Goal: Task Accomplishment & Management: Complete application form

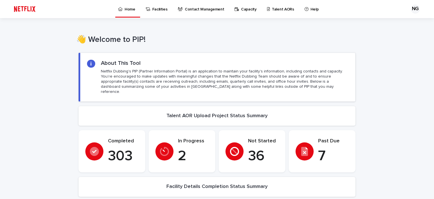
click at [275, 9] on p "Talent AORs" at bounding box center [283, 6] width 22 height 12
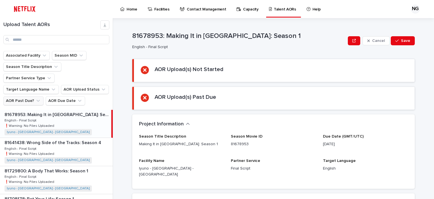
click at [36, 100] on icon "AOR Past Due?" at bounding box center [37, 101] width 3 height 2
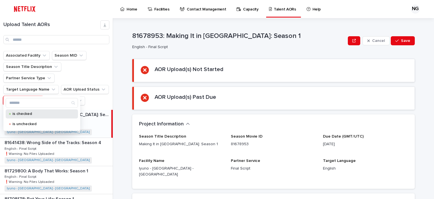
click at [30, 115] on p "is checked" at bounding box center [40, 114] width 57 height 4
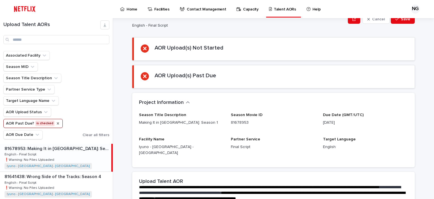
click at [56, 123] on icon "AOR Past Due?" at bounding box center [58, 123] width 5 height 5
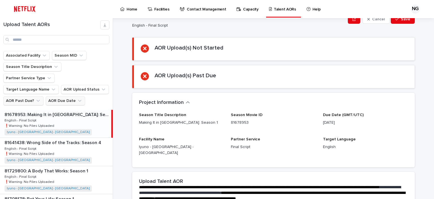
click at [74, 96] on button "AOR Due Date" at bounding box center [65, 100] width 39 height 9
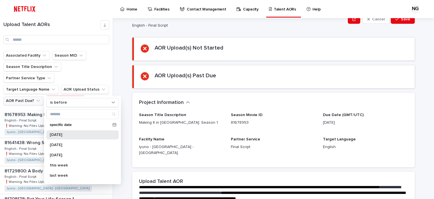
click at [61, 137] on div "today" at bounding box center [82, 134] width 72 height 9
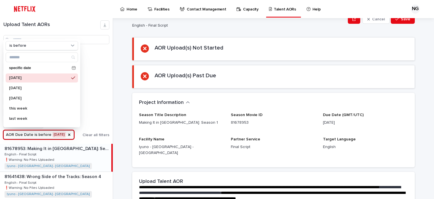
click at [127, 111] on div "**********" at bounding box center [277, 108] width 315 height 181
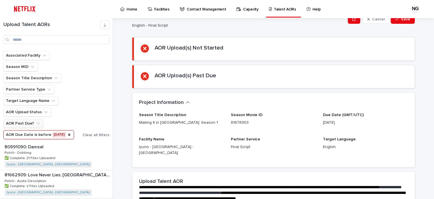
scroll to position [480, 0]
click at [34, 57] on button "Associated Facility" at bounding box center [26, 55] width 46 height 9
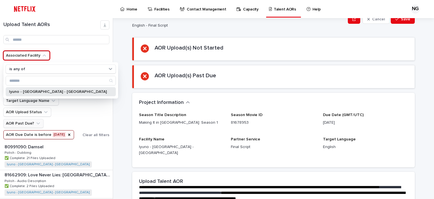
click at [27, 91] on p "Iyuno - [GEOGRAPHIC_DATA] - [GEOGRAPHIC_DATA]" at bounding box center [58, 92] width 98 height 4
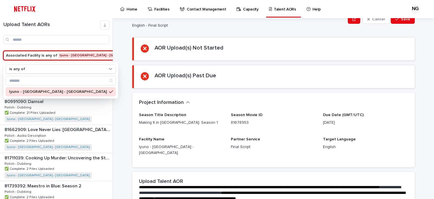
click at [120, 113] on div "**********" at bounding box center [277, 108] width 315 height 181
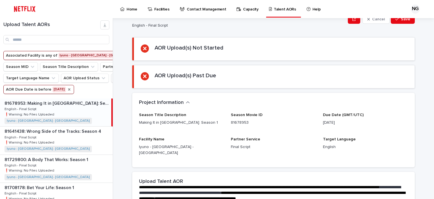
click at [67, 92] on icon "AOR Due Date" at bounding box center [69, 89] width 5 height 5
click at [111, 83] on button "AOR Past Due?" at bounding box center [131, 78] width 40 height 9
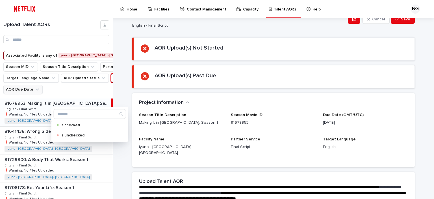
click at [35, 92] on icon "AOR Due Date" at bounding box center [38, 90] width 6 height 6
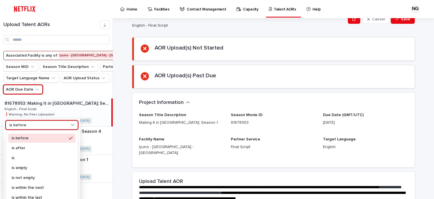
click at [45, 123] on div "is before" at bounding box center [38, 125] width 63 height 6
click at [29, 154] on div "is" at bounding box center [41, 157] width 67 height 9
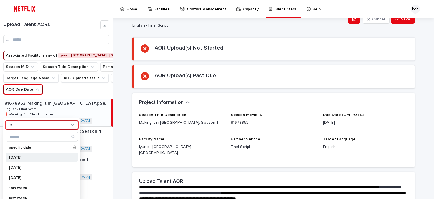
click at [35, 153] on div "today" at bounding box center [42, 157] width 72 height 9
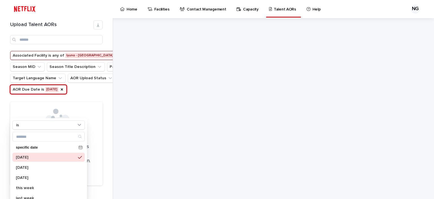
click at [120, 126] on div "Upload Talent AORs Associated Facility is any of Iyuno - Warsaw - Poland Season…" at bounding box center [217, 108] width 434 height 181
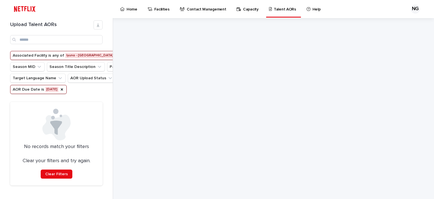
click at [51, 94] on button "AOR Due Date is today" at bounding box center [38, 89] width 57 height 9
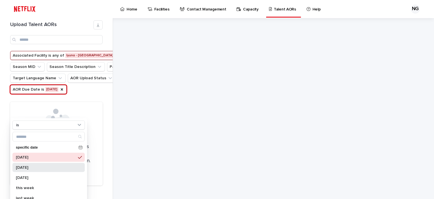
click at [34, 166] on p "yesterday" at bounding box center [46, 167] width 60 height 4
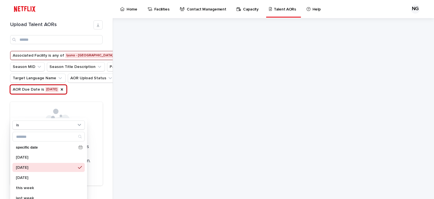
click at [98, 95] on ul "Associated Facility is any of Iyuno - Warsaw - Poland Season MID Season Title D…" at bounding box center [85, 72] width 153 height 45
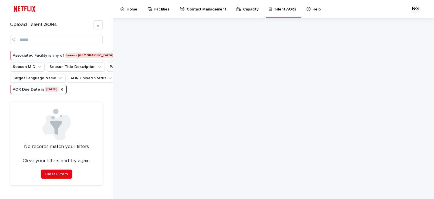
click at [46, 94] on button "AOR Due Date is yesterday" at bounding box center [38, 89] width 57 height 9
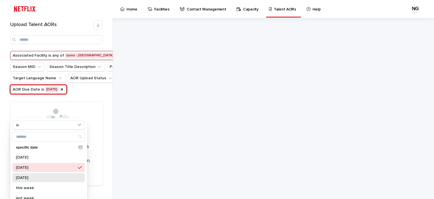
click at [32, 179] on p "tomorrow" at bounding box center [46, 178] width 60 height 4
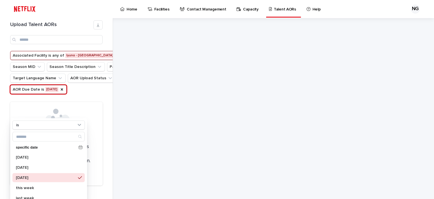
click at [98, 95] on ul "Associated Facility is any of Iyuno - Warsaw - Poland Season MID Season Title D…" at bounding box center [85, 72] width 153 height 45
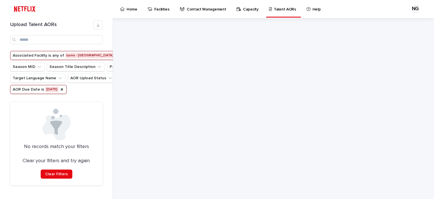
click at [42, 94] on button "AOR Due Date is tomorrow" at bounding box center [38, 89] width 57 height 9
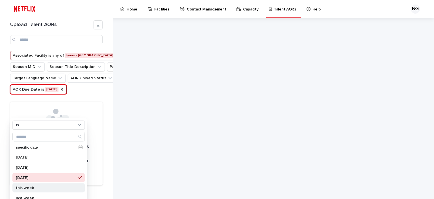
click at [31, 189] on p "this week" at bounding box center [46, 188] width 60 height 4
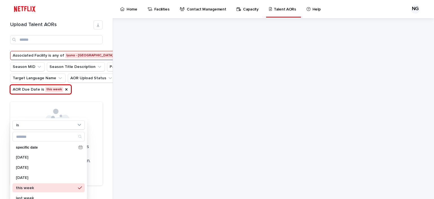
click at [96, 95] on ul "Associated Facility is any of Iyuno - Warsaw - Poland Season MID Season Title D…" at bounding box center [85, 72] width 153 height 45
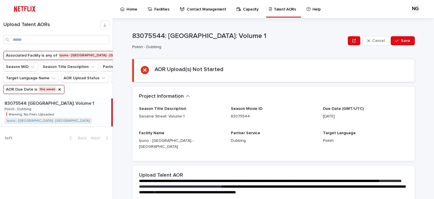
click at [46, 94] on button "AOR Due Date is this week" at bounding box center [33, 89] width 61 height 9
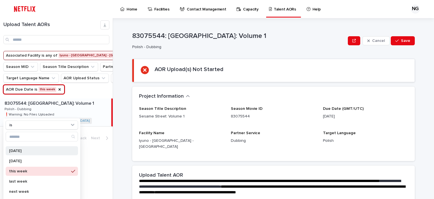
scroll to position [17, 0]
click at [30, 182] on p "last week" at bounding box center [39, 181] width 60 height 4
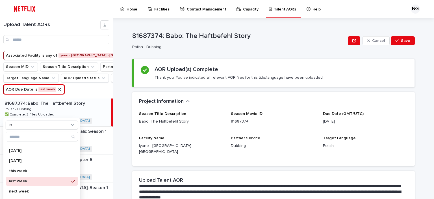
click at [117, 108] on div "Upload Talent AORs Associated Facility is any of Iyuno - Warsaw - Poland Season…" at bounding box center [217, 108] width 434 height 181
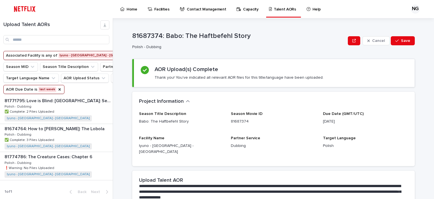
scroll to position [137, 0]
click at [44, 94] on button "AOR Due Date is last week" at bounding box center [33, 89] width 61 height 9
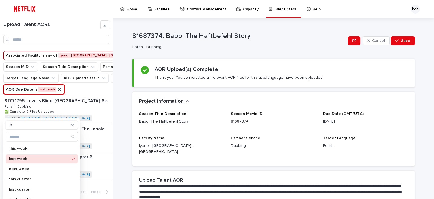
scroll to position [40, 0]
click at [32, 169] on p "next week" at bounding box center [39, 169] width 60 height 4
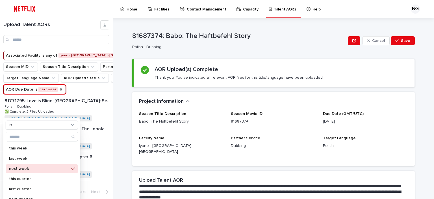
click at [119, 139] on div "Upload Talent AORs Associated Facility is any of Iyuno - Warsaw - Poland Season…" at bounding box center [217, 108] width 434 height 181
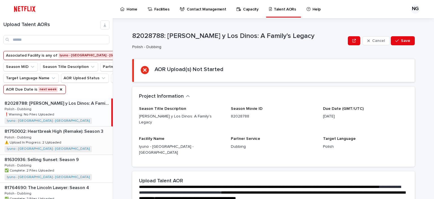
click at [74, 154] on div "81750002: Heartbreak High (Remake): Season 3 81750002: Heartbreak High (Remake)…" at bounding box center [56, 140] width 113 height 28
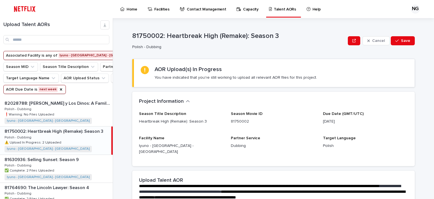
click at [61, 134] on p "81750002: Heartbreak High (Remake): Season 3" at bounding box center [55, 131] width 100 height 7
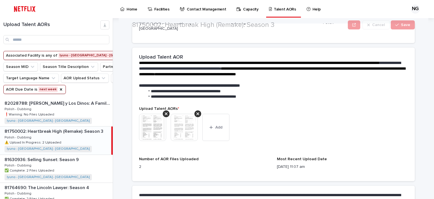
scroll to position [135, 0]
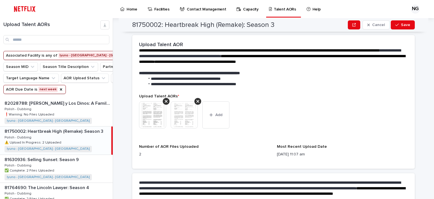
click at [188, 106] on img at bounding box center [184, 114] width 27 height 27
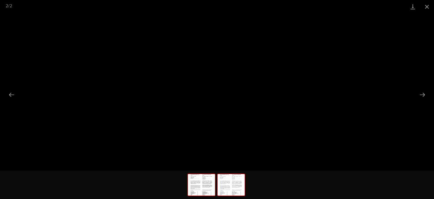
click at [205, 190] on img at bounding box center [201, 184] width 27 height 21
click at [425, 4] on button "Close gallery" at bounding box center [427, 6] width 14 height 13
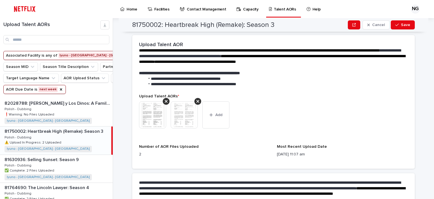
scroll to position [190, 0]
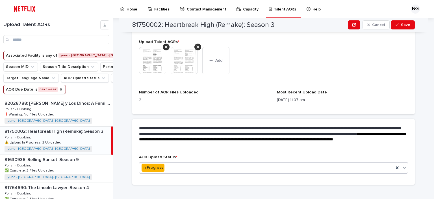
click at [181, 163] on div "In Progress" at bounding box center [266, 167] width 255 height 9
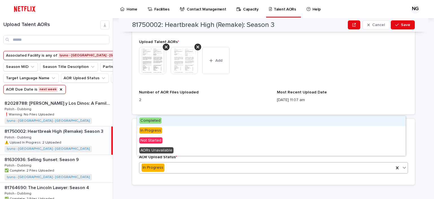
click at [162, 123] on div "Completed" at bounding box center [271, 121] width 269 height 10
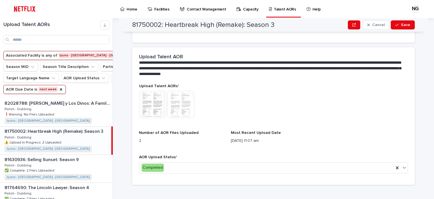
scroll to position [0, 0]
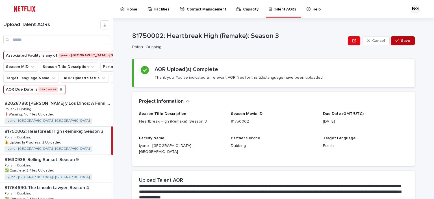
click at [406, 37] on button "Save" at bounding box center [403, 40] width 24 height 9
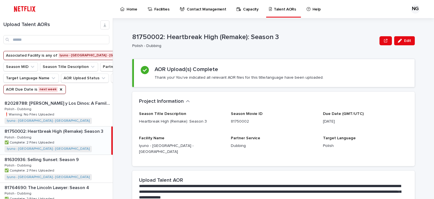
click at [44, 94] on button "AOR Due Date is next week" at bounding box center [34, 89] width 63 height 9
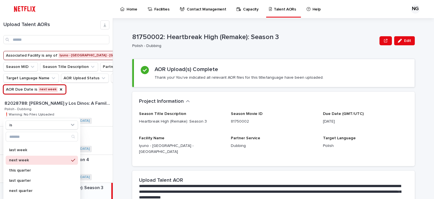
scroll to position [48, 0]
click at [31, 169] on p "this quarter" at bounding box center [39, 170] width 60 height 4
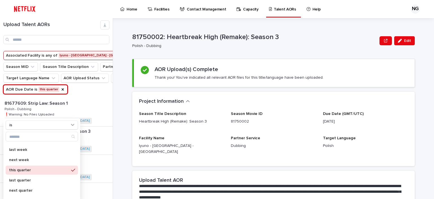
click at [117, 116] on div "Upload Talent AORs Associated Facility is any of Iyuno - Warsaw - Poland Season…" at bounding box center [217, 108] width 434 height 181
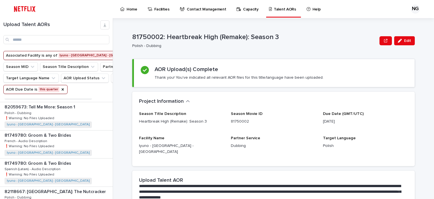
scroll to position [309, 0]
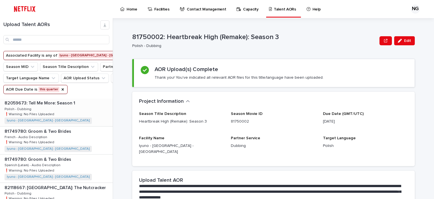
click at [71, 126] on div "82059673: Tell Me More: Season 1 82059673: Tell Me More: Season 1 Polish - Dubb…" at bounding box center [56, 112] width 113 height 28
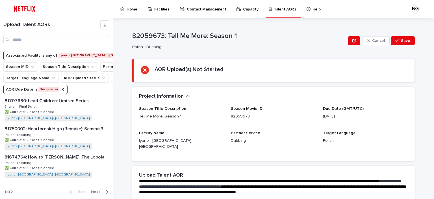
scroll to position [782, 0]
